Goal: Book appointment/travel/reservation

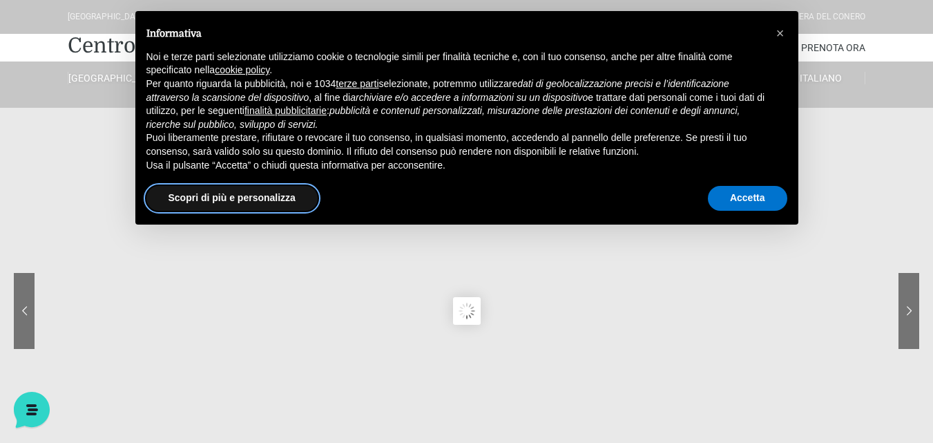
click at [230, 204] on button "Scopri di più e personalizza" at bounding box center [231, 198] width 171 height 25
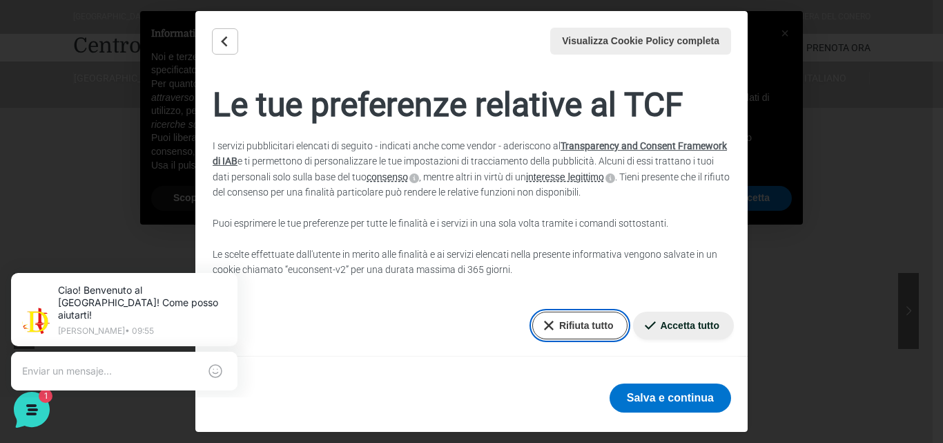
click at [577, 329] on button "Rifiuta tutto" at bounding box center [581, 326] width 96 height 28
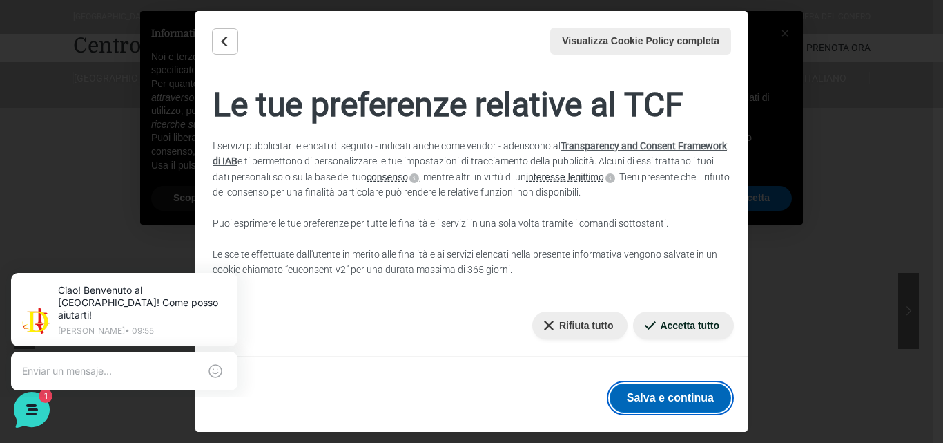
click at [653, 391] on button "Salva e continua" at bounding box center [671, 397] width 122 height 29
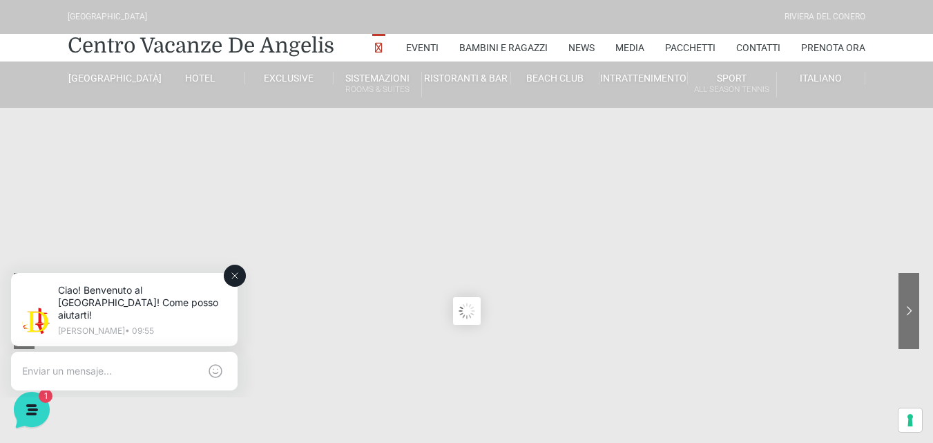
click at [227, 272] on button at bounding box center [235, 276] width 22 height 22
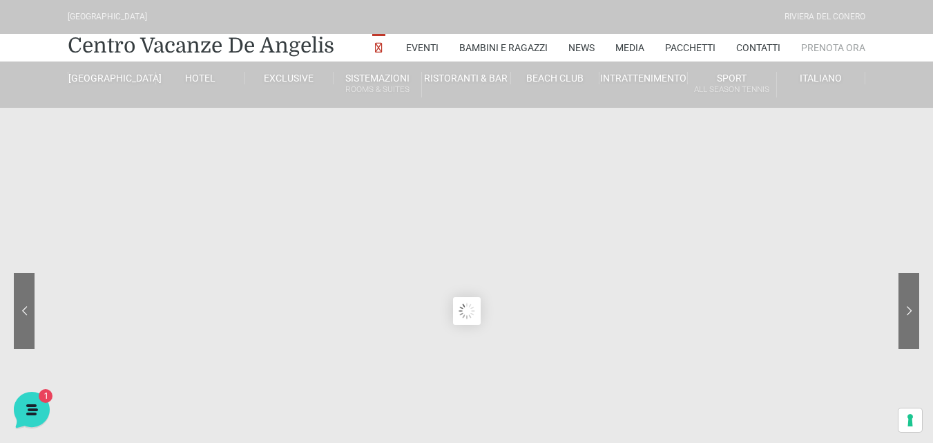
click at [840, 48] on link "Prenota Ora" at bounding box center [833, 48] width 64 height 28
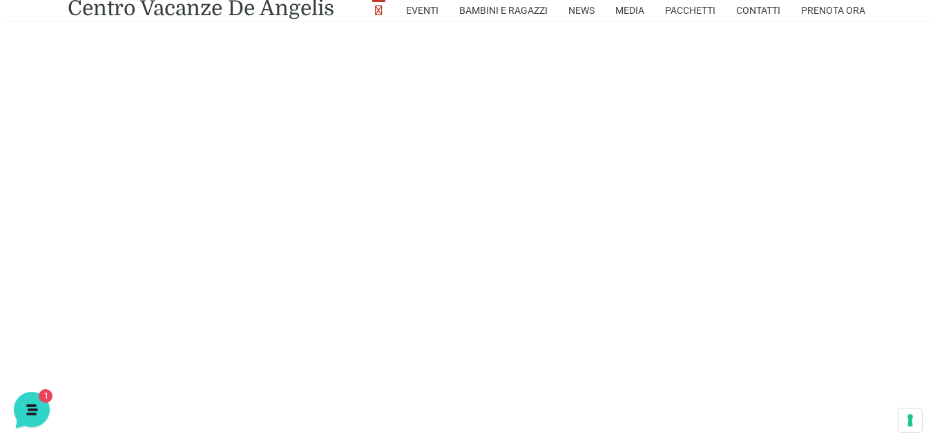
scroll to position [3261, 0]
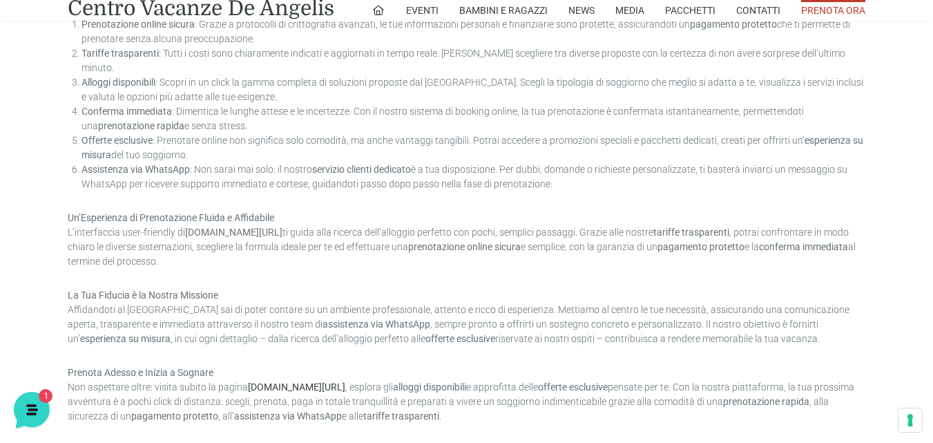
scroll to position [1105, 0]
